Goal: Navigation & Orientation: Find specific page/section

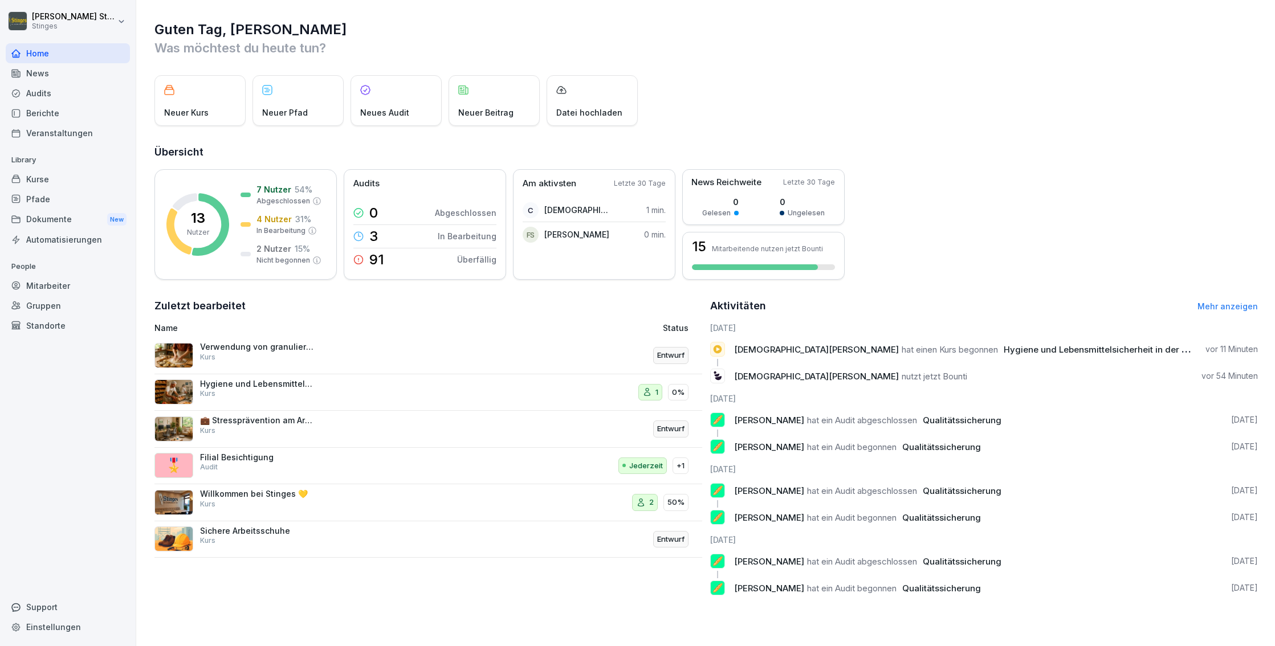
click at [234, 353] on div "Verwendung von granulierten Mehlen in der Teigherstellung Kurs" at bounding box center [257, 352] width 114 height 21
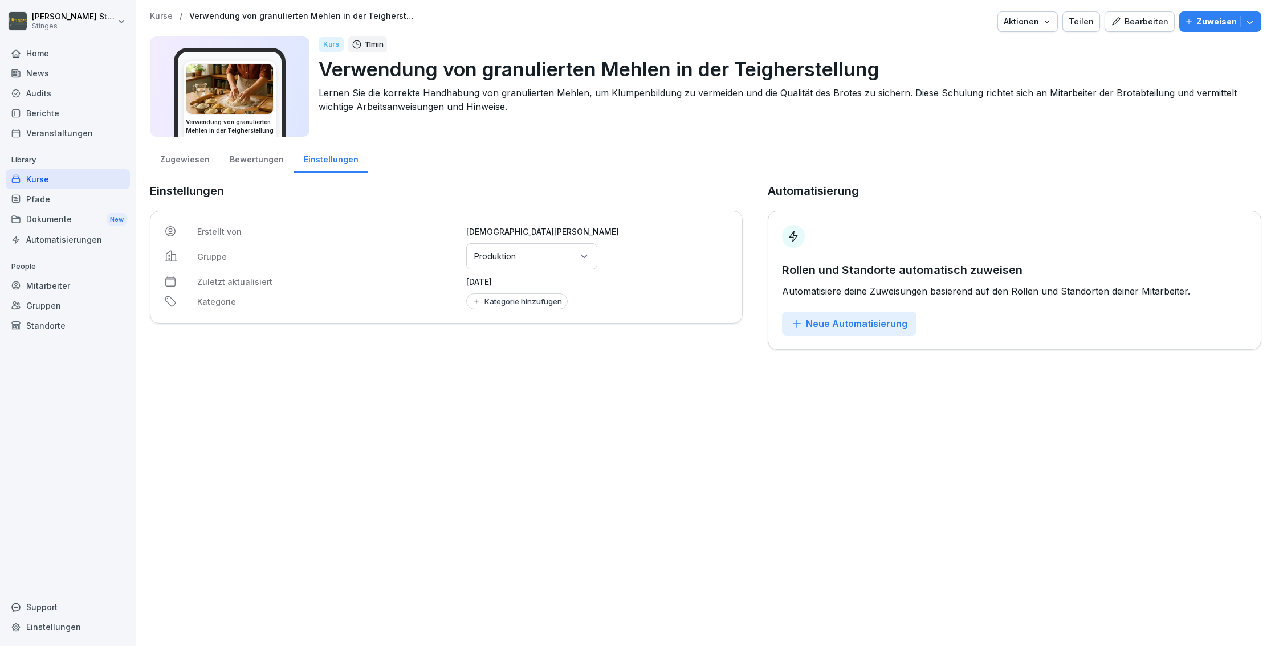
click at [46, 59] on div "Home" at bounding box center [68, 53] width 124 height 20
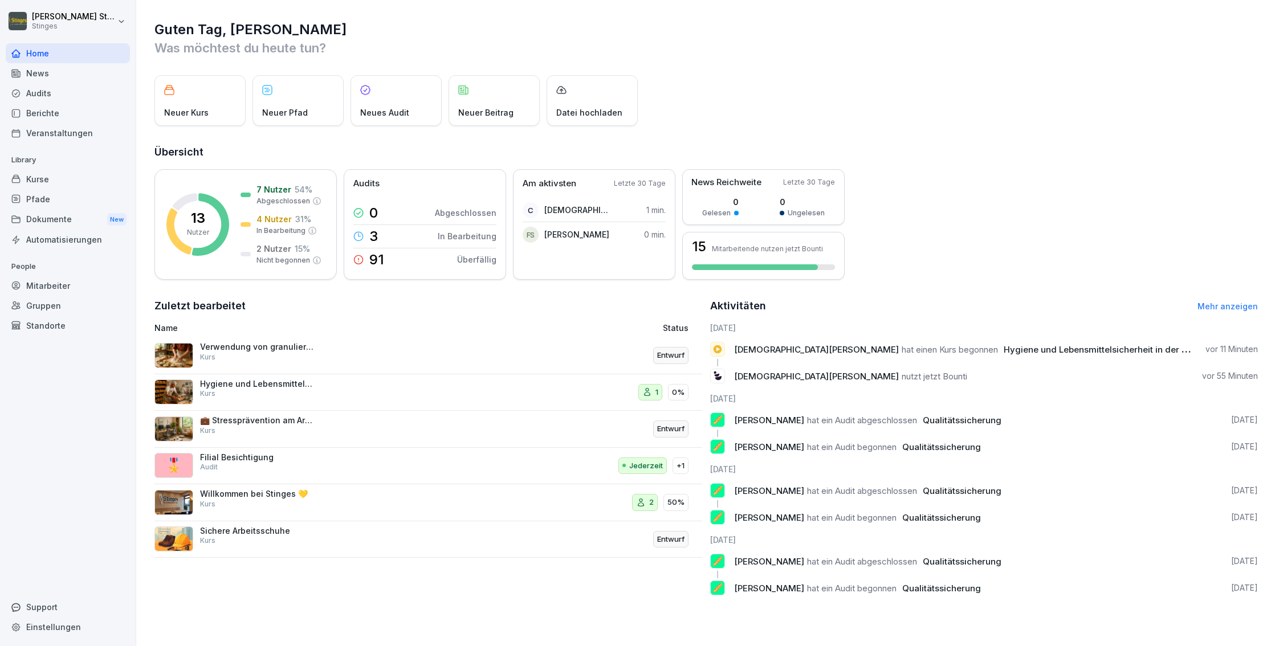
click at [30, 175] on div "Kurse" at bounding box center [68, 179] width 124 height 20
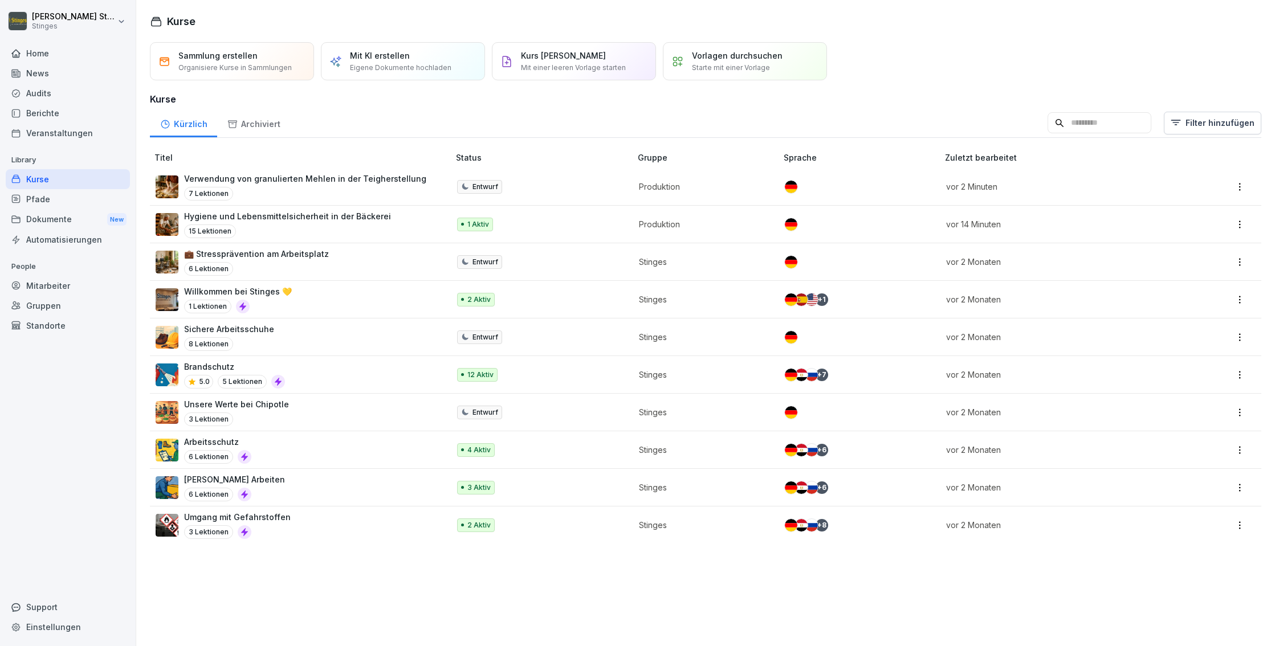
click at [337, 222] on div "Hygiene und Lebensmittelsicherheit in der Bäckerei 15 Lektionen" at bounding box center [287, 224] width 207 height 28
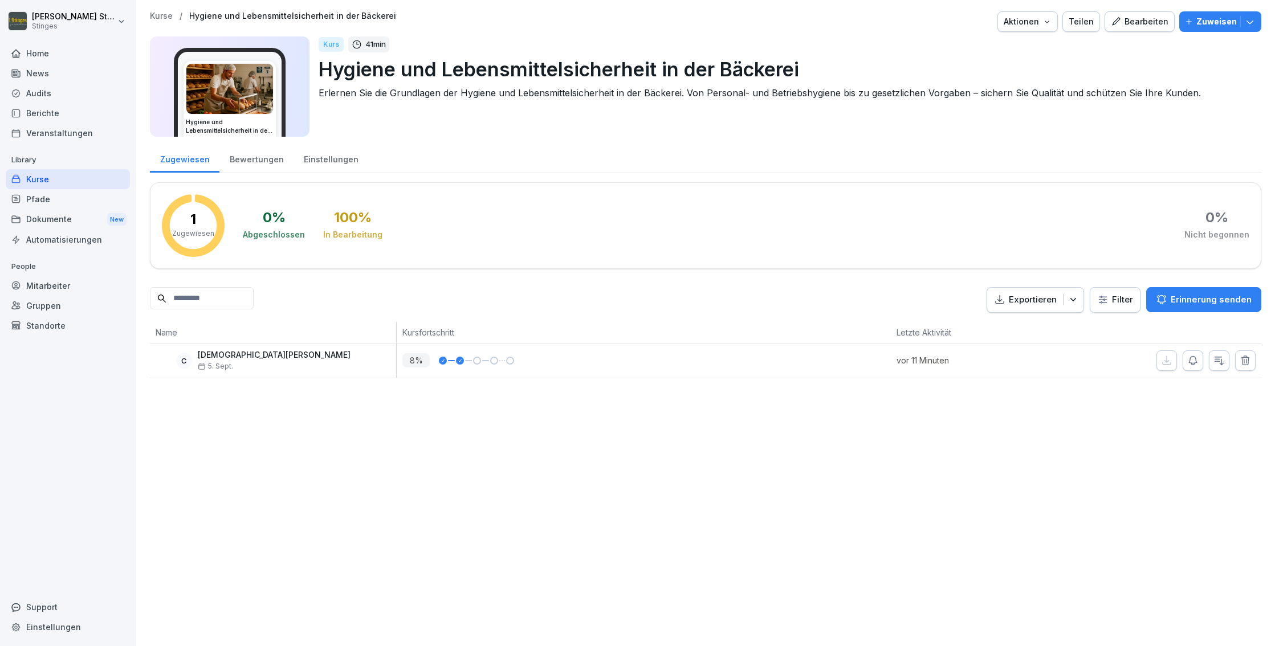
click at [285, 365] on div "C [PERSON_NAME] [DATE]" at bounding box center [276, 361] width 241 height 20
click at [47, 52] on div "Home" at bounding box center [68, 53] width 124 height 20
